Goal: Information Seeking & Learning: Check status

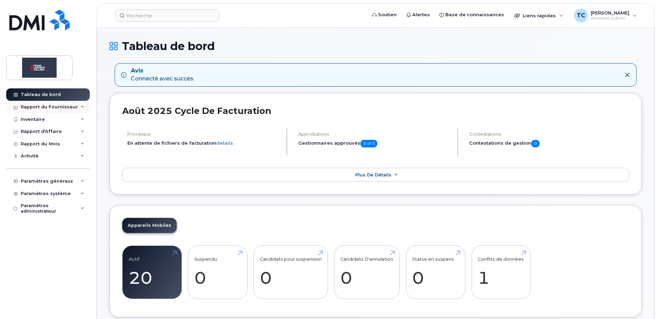
click at [32, 105] on div "Rapport du Fournisseur" at bounding box center [49, 107] width 57 height 6
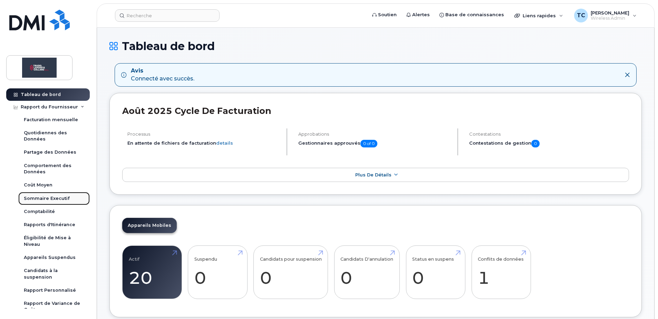
click at [42, 195] on div "Sommaire Executif" at bounding box center [47, 198] width 46 height 6
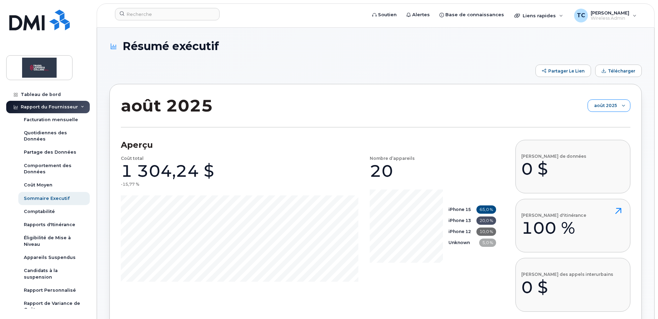
click at [604, 102] on span "août 2025" at bounding box center [602, 106] width 29 height 12
click at [610, 130] on span "juillet 2025" at bounding box center [606, 132] width 23 height 7
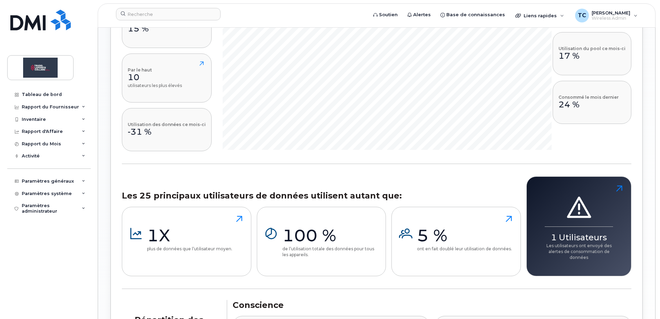
scroll to position [621, 0]
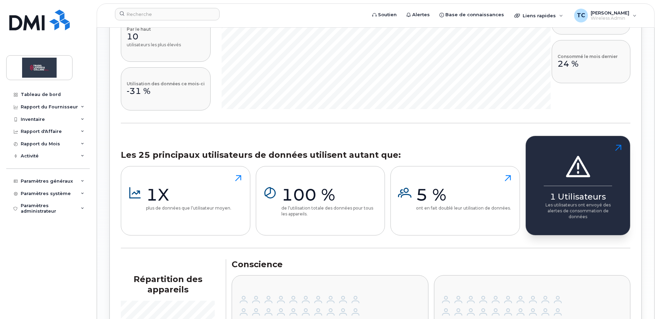
click at [571, 203] on p "Les utilisateurs ont envoyé des alertes de consommation de données" at bounding box center [577, 211] width 68 height 18
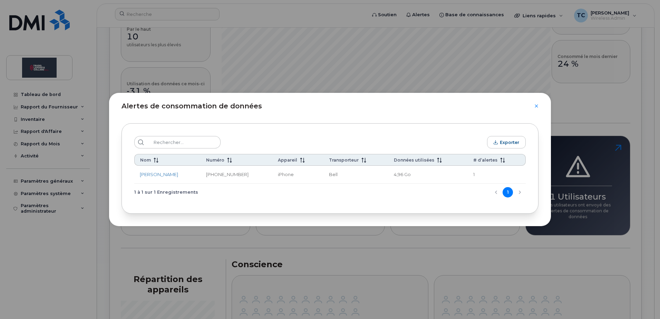
drag, startPoint x: 538, startPoint y: 108, endPoint x: 533, endPoint y: 106, distance: 5.3
click at [538, 108] on div "Alertes de consommation de données" at bounding box center [330, 102] width 442 height 18
click at [535, 107] on icon "Close" at bounding box center [536, 106] width 4 height 6
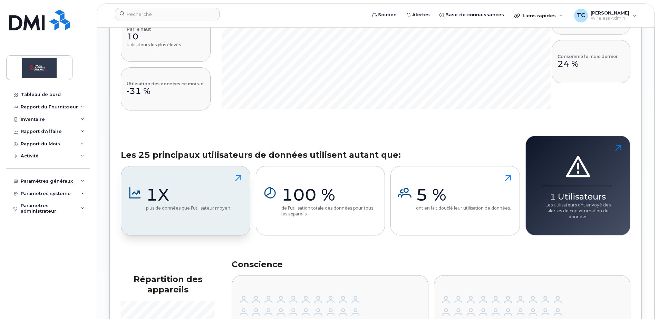
click at [189, 208] on p "plus de données que l’utilisateur moyen." at bounding box center [188, 208] width 85 height 6
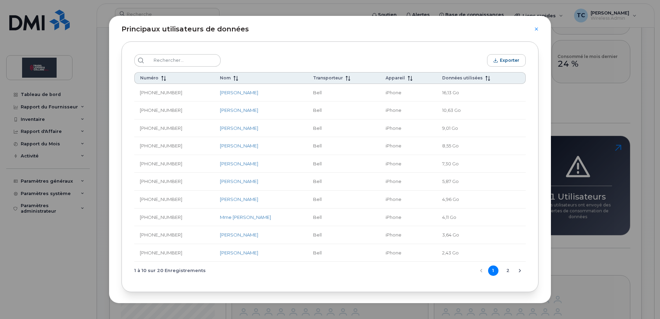
scroll to position [7, 0]
click at [506, 270] on button "2" at bounding box center [507, 269] width 10 height 10
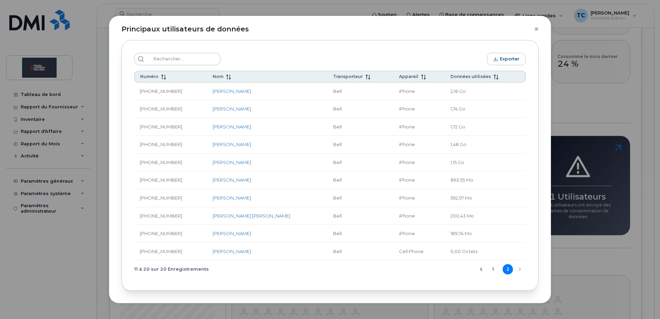
click at [536, 27] on icon "Close" at bounding box center [536, 29] width 4 height 6
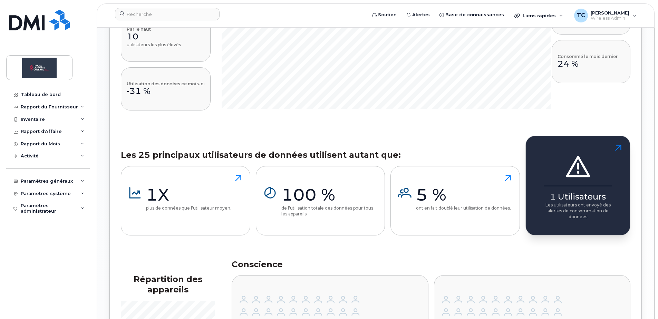
click at [589, 218] on p "Les utilisateurs ont envoyé des alertes de consommation de données" at bounding box center [577, 211] width 68 height 18
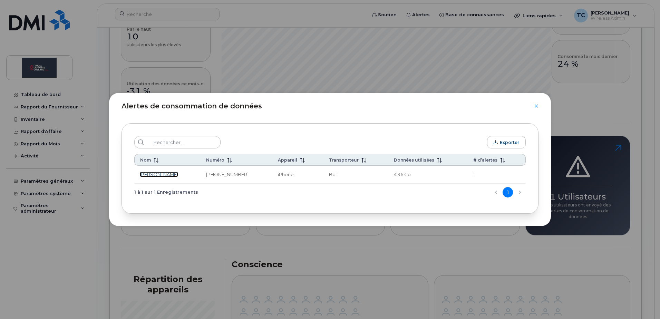
click at [152, 175] on link "[PERSON_NAME]" at bounding box center [159, 174] width 38 height 6
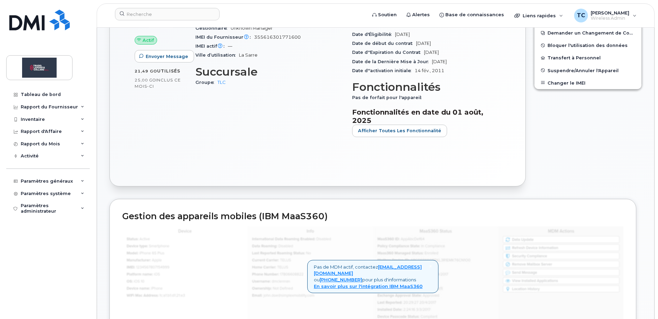
scroll to position [276, 0]
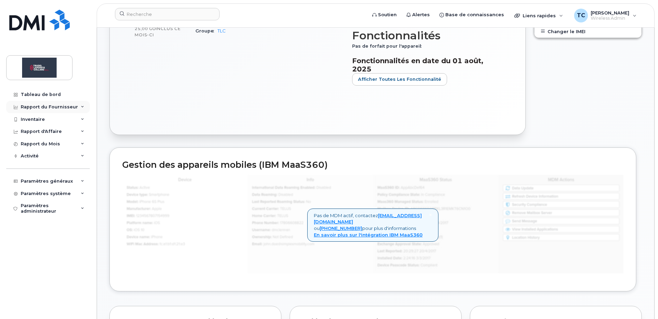
click at [45, 107] on div "Rapport du Fournisseur" at bounding box center [49, 107] width 57 height 6
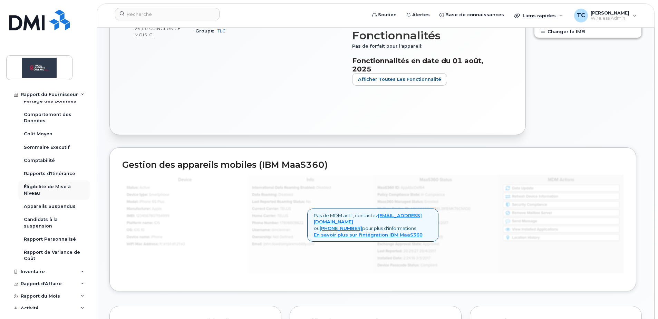
scroll to position [112, 0]
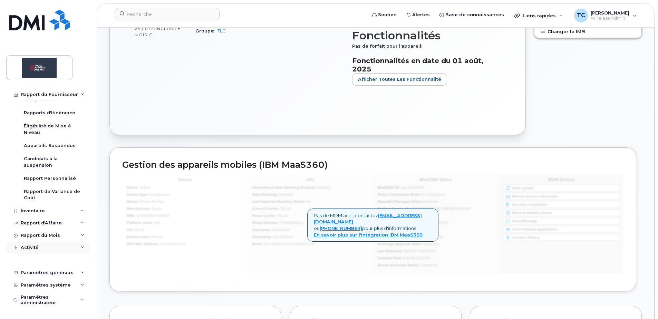
click at [49, 246] on div "Activité" at bounding box center [48, 247] width 84 height 12
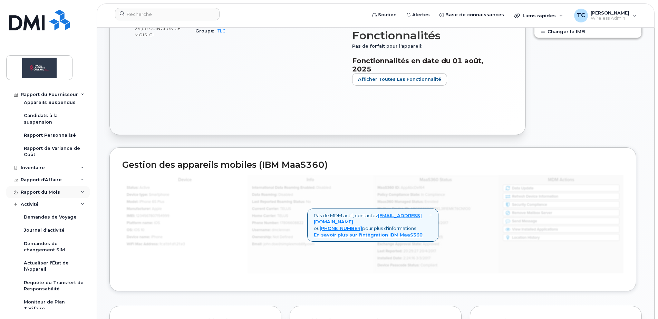
scroll to position [215, 0]
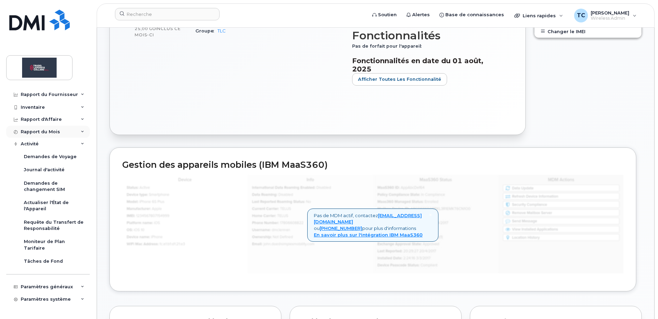
click at [40, 128] on div "Rapport du Mois" at bounding box center [48, 132] width 84 height 12
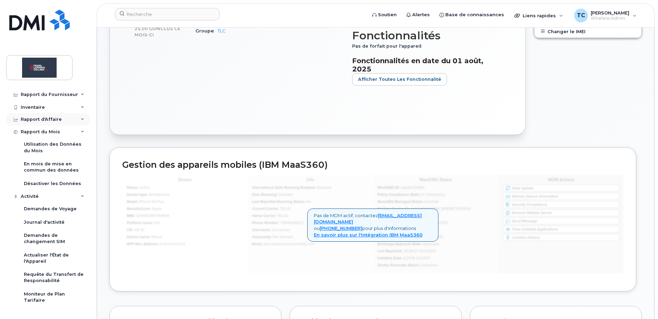
click at [40, 121] on div "Rapport d'Affaire" at bounding box center [41, 120] width 41 height 6
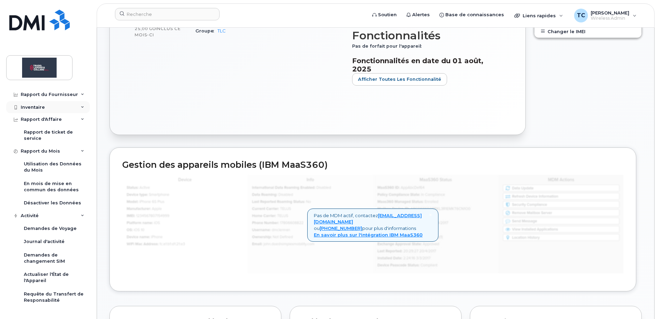
click at [40, 108] on div "Inventaire" at bounding box center [33, 108] width 24 height 6
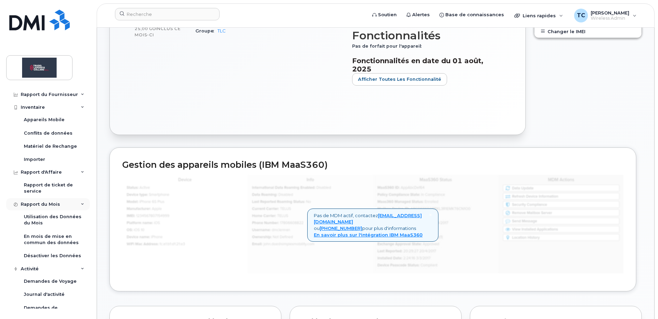
scroll to position [354, 0]
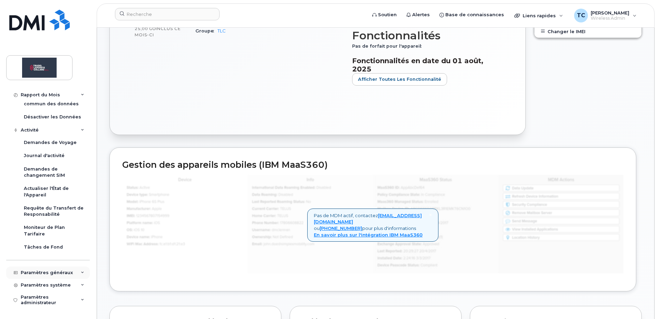
click at [50, 273] on div "Paramètres généraux" at bounding box center [47, 273] width 52 height 6
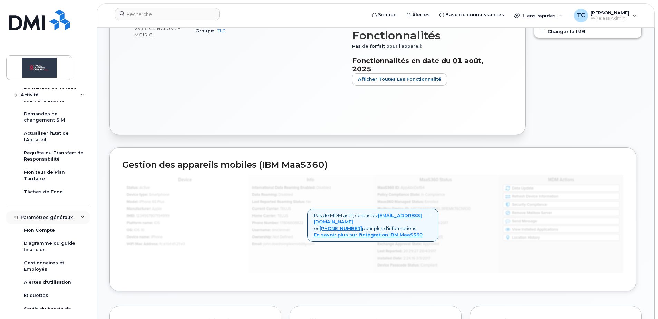
scroll to position [452, 0]
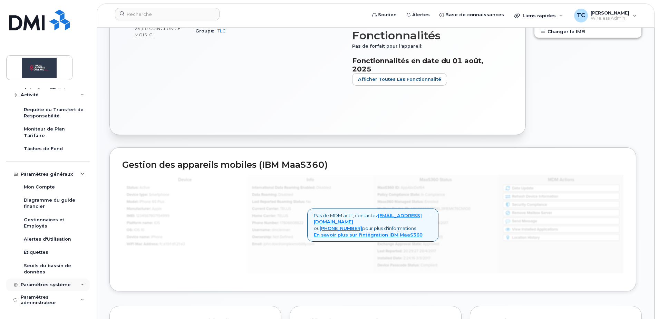
click at [40, 286] on div "Paramètres système" at bounding box center [46, 285] width 50 height 6
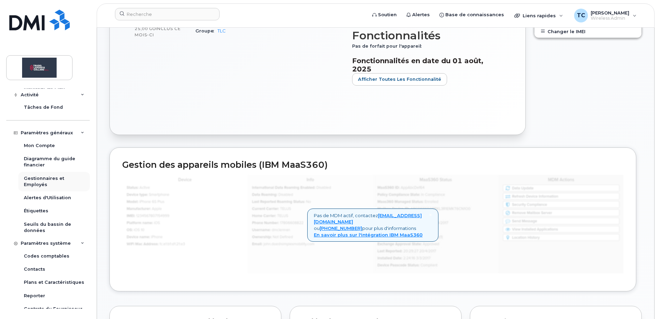
scroll to position [564, 0]
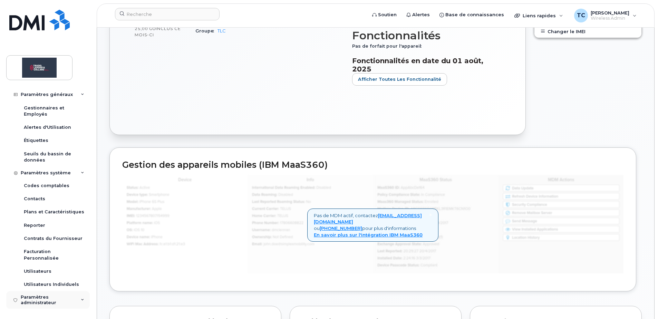
click at [55, 300] on div "Paramètres administrateur" at bounding box center [52, 299] width 63 height 11
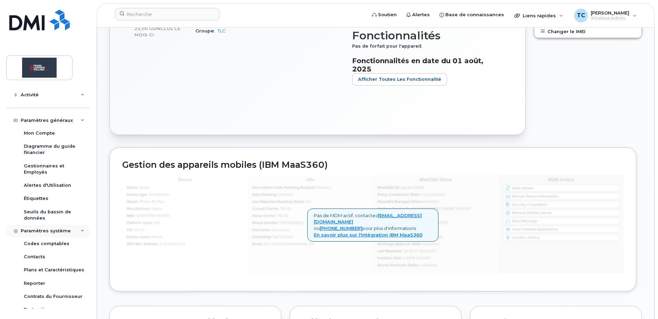
scroll to position [500, 0]
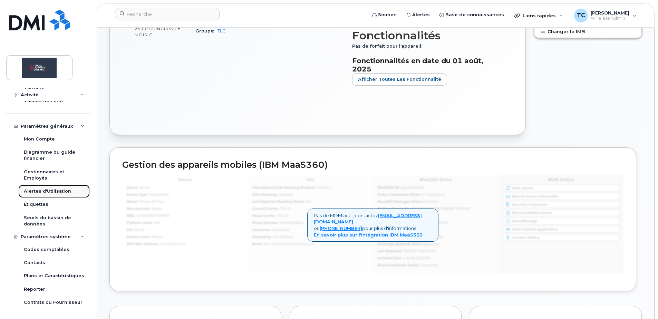
click at [54, 193] on div "Alertes d'Utilisation" at bounding box center [47, 191] width 47 height 6
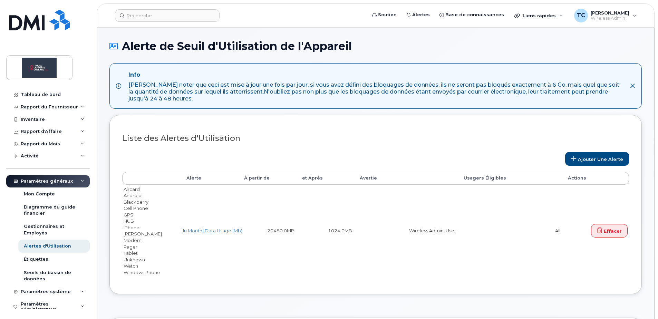
select select
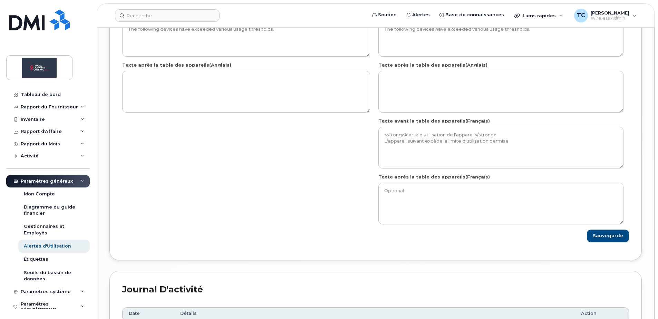
scroll to position [939, 0]
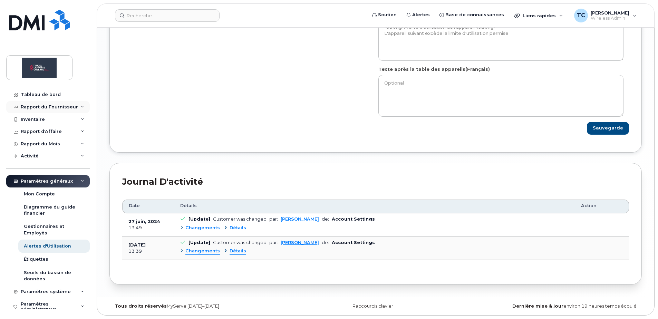
click at [48, 111] on div "Rapport du Fournisseur" at bounding box center [48, 107] width 84 height 12
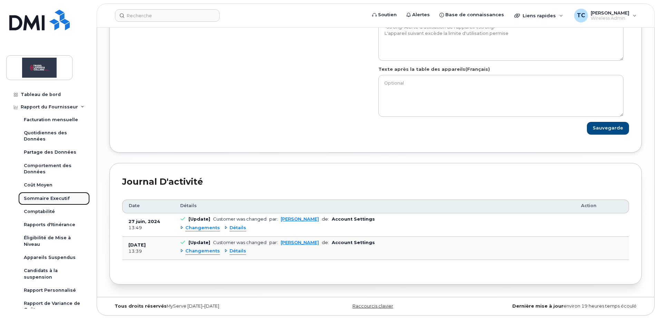
click at [39, 199] on div "Sommaire Executif" at bounding box center [47, 198] width 46 height 6
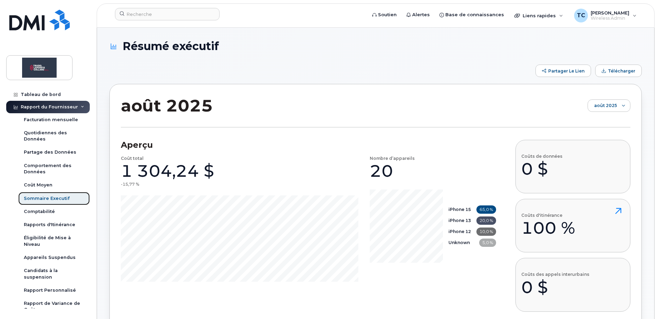
scroll to position [242, 0]
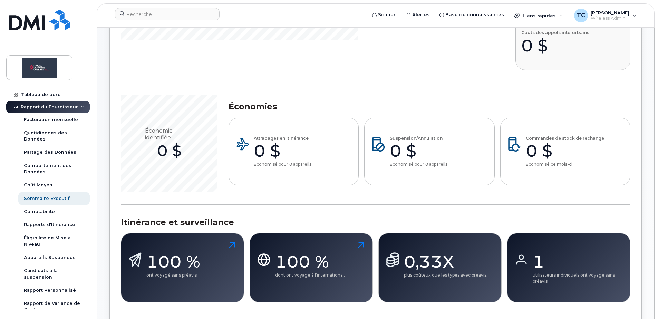
click at [548, 262] on div "1" at bounding box center [578, 261] width 92 height 21
click at [529, 264] on icon at bounding box center [521, 259] width 17 height 17
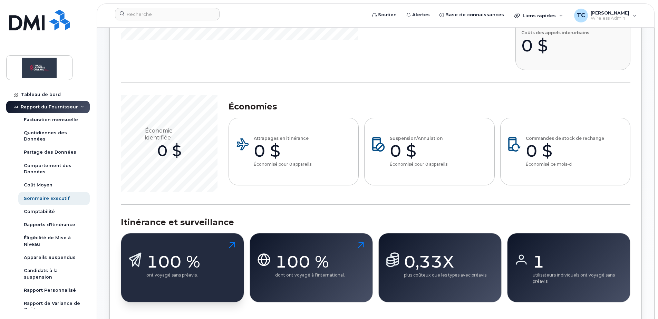
click at [180, 266] on div "100 %" at bounding box center [173, 261] width 54 height 21
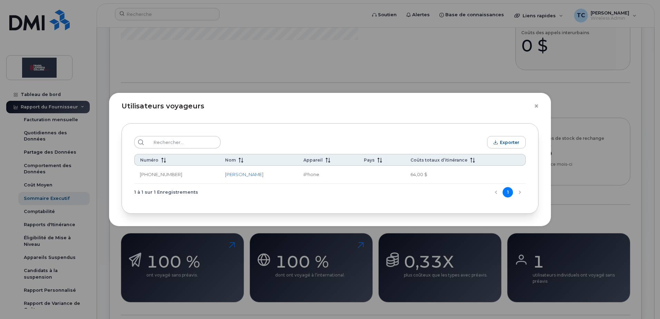
click at [537, 106] on icon "Close" at bounding box center [536, 106] width 4 height 6
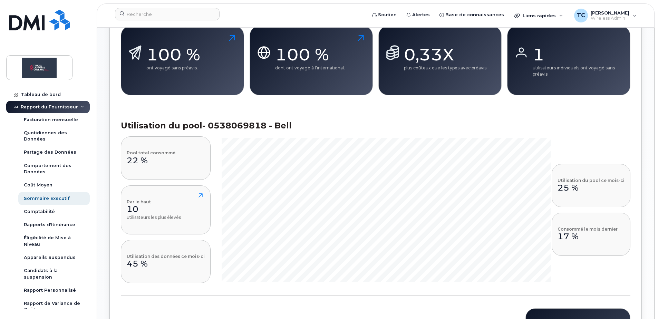
scroll to position [656, 0]
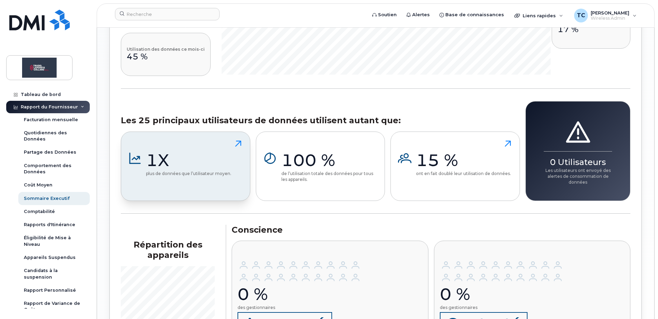
click at [185, 158] on div "1X" at bounding box center [188, 160] width 85 height 21
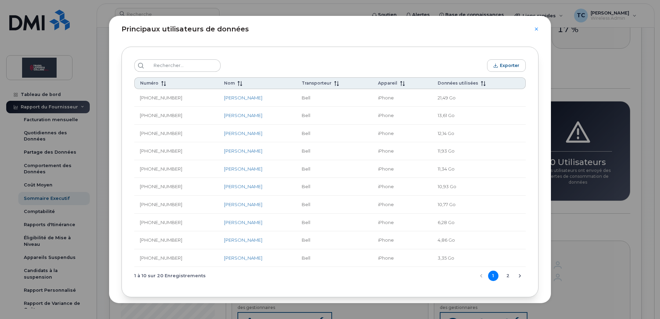
click at [539, 27] on div "Principaux utilisateurs de données" at bounding box center [330, 25] width 442 height 18
drag, startPoint x: 537, startPoint y: 27, endPoint x: 373, endPoint y: 120, distance: 188.4
click at [537, 28] on icon "Close" at bounding box center [536, 29] width 4 height 6
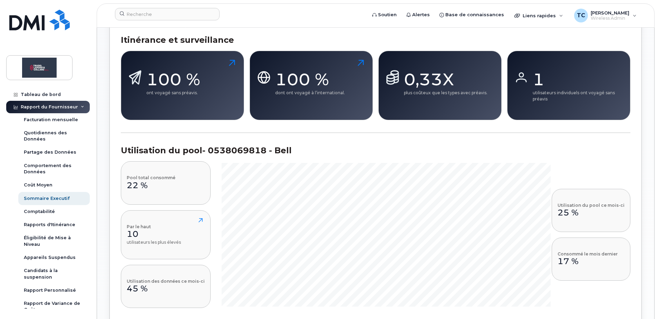
scroll to position [515, 0]
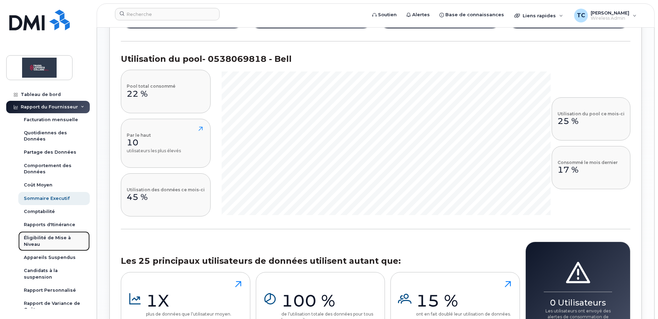
click at [62, 240] on div "Éligibilité de Mise à Niveau" at bounding box center [54, 241] width 60 height 13
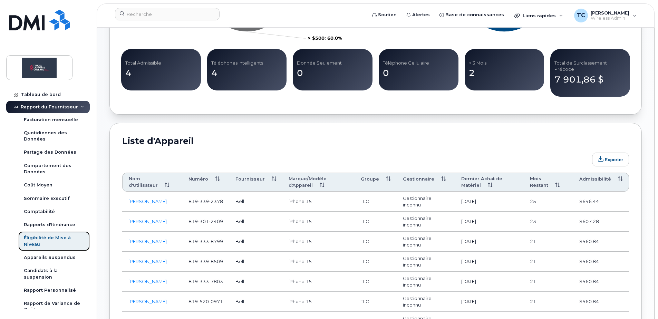
scroll to position [276, 0]
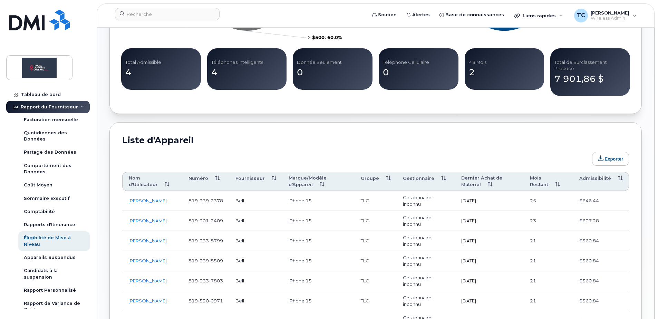
click at [587, 172] on th "Admissibilité" at bounding box center [601, 181] width 56 height 19
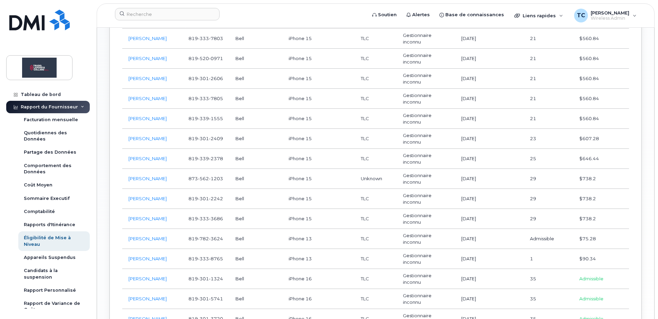
scroll to position [414, 0]
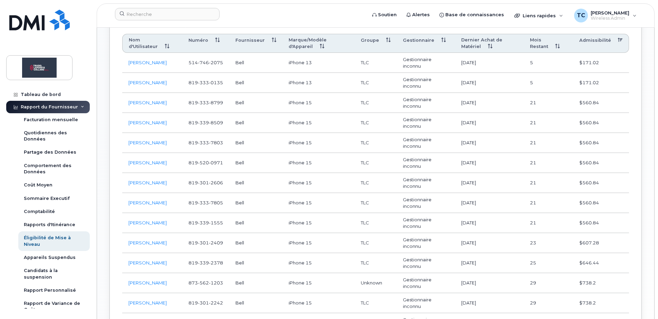
click at [544, 35] on th "Mois Restant" at bounding box center [547, 43] width 49 height 19
click at [539, 36] on th "Mois Restant" at bounding box center [547, 43] width 49 height 19
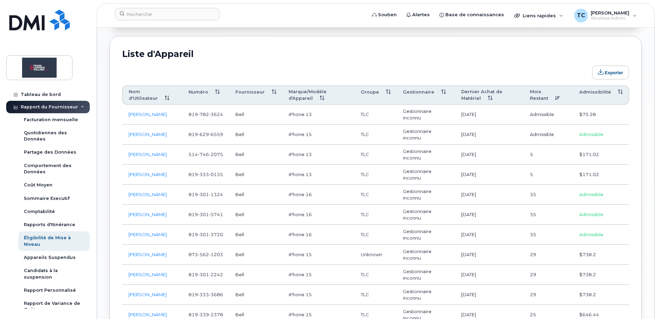
scroll to position [345, 0]
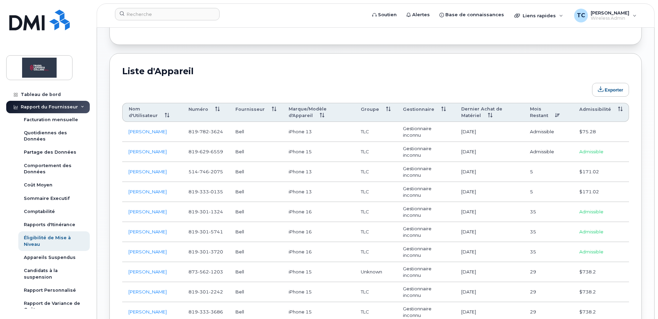
click at [475, 108] on th "Dernier Achat de Matériel" at bounding box center [489, 112] width 69 height 19
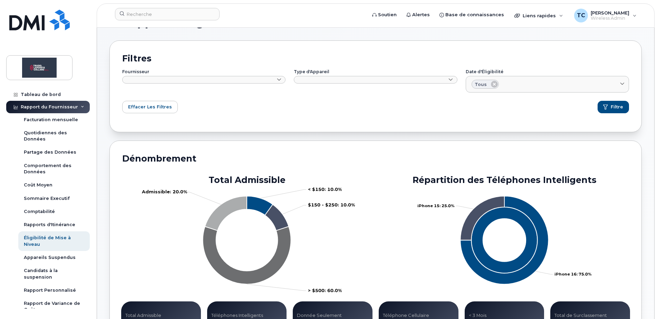
scroll to position [0, 0]
